Goal: Information Seeking & Learning: Check status

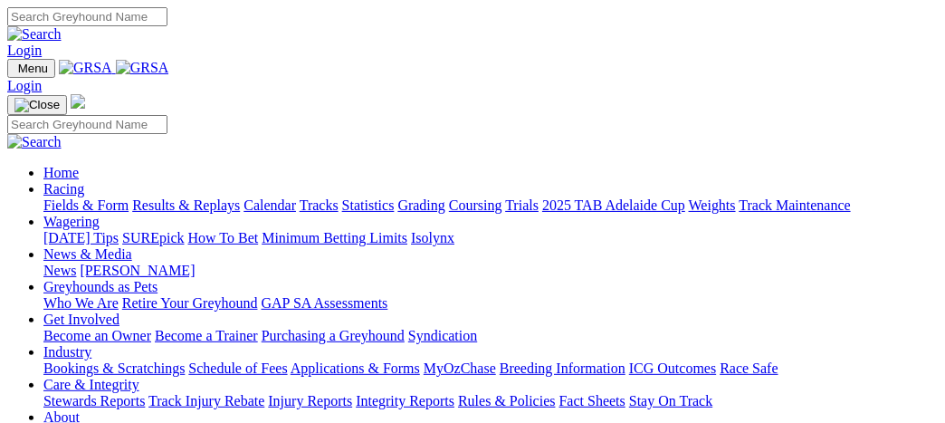
click at [84, 181] on link "Racing" at bounding box center [63, 188] width 41 height 15
click at [227, 197] on link "Results & Replays" at bounding box center [186, 204] width 108 height 15
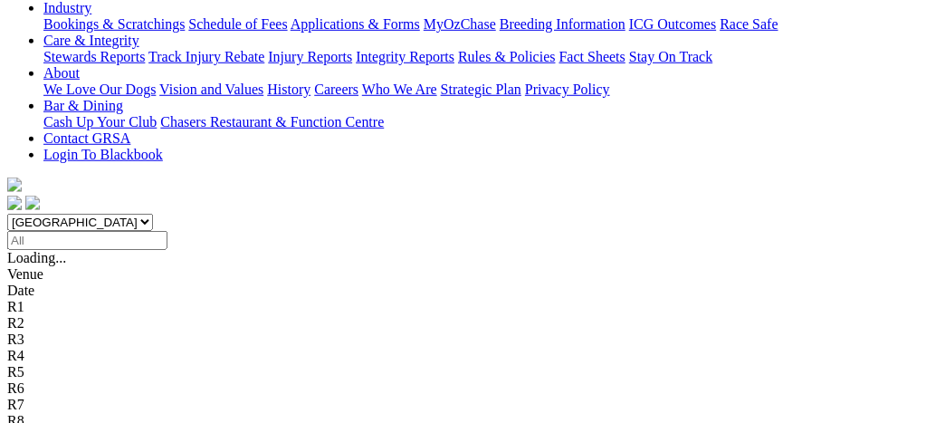
scroll to position [452, 0]
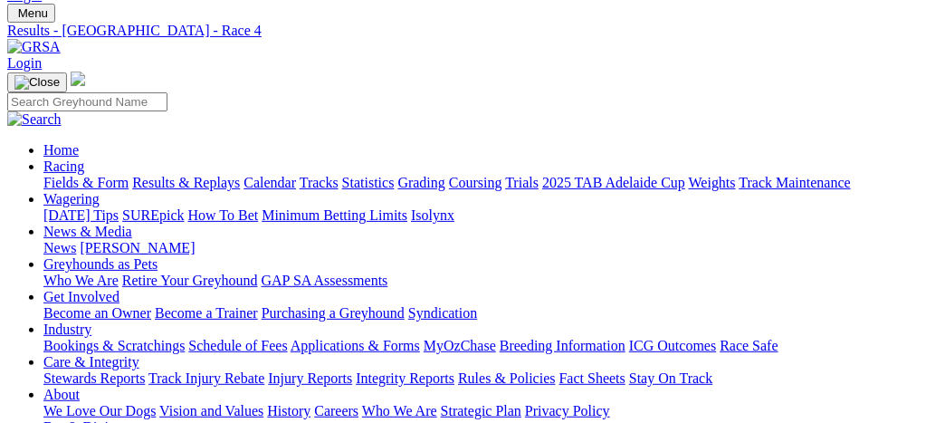
scroll to position [90, 0]
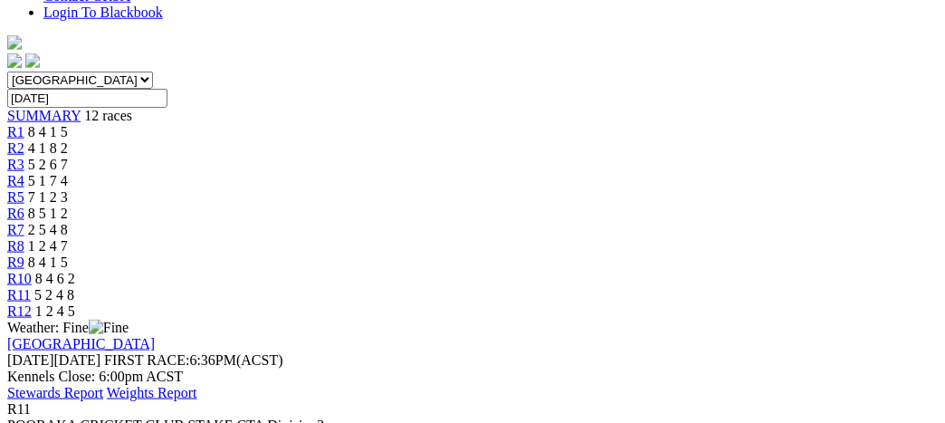
scroll to position [543, 0]
